Goal: Task Accomplishment & Management: Use online tool/utility

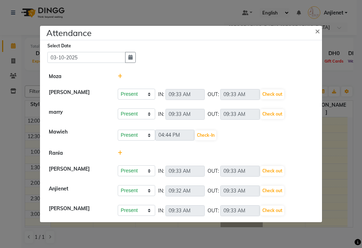
scroll to position [187, 0]
click at [144, 139] on select "Present Absent Late Half Day Weekly Off" at bounding box center [136, 135] width 37 height 11
select select "W"
click at [118, 130] on select "Present Absent Late Half Day Weekly Off" at bounding box center [136, 135] width 37 height 11
click at [161, 135] on button "Save" at bounding box center [163, 135] width 14 height 10
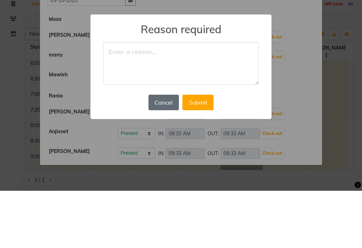
click at [167, 157] on button "Cancel" at bounding box center [163, 160] width 30 height 16
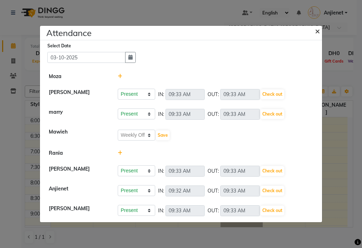
click at [316, 32] on span "×" at bounding box center [317, 30] width 5 height 11
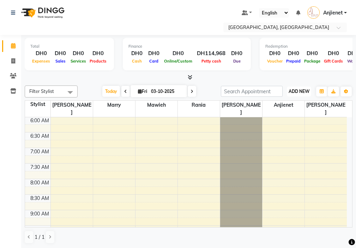
click at [302, 91] on span "ADD NEW" at bounding box center [299, 91] width 21 height 5
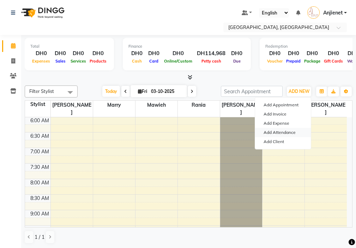
click at [289, 134] on link "Add Attendance" at bounding box center [283, 132] width 56 height 9
select select "W"
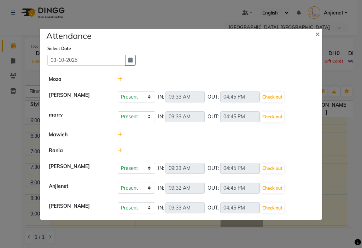
click at [120, 131] on span at bounding box center [120, 134] width 5 height 6
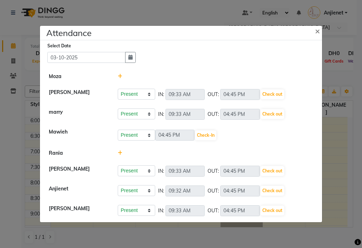
click at [180, 142] on li "Mawieh Present Absent Late Half Day Weekly Off 16:45 Check-In" at bounding box center [181, 135] width 278 height 22
click at [316, 36] on button "×" at bounding box center [318, 31] width 18 height 20
